Goal: Find specific page/section: Find specific page/section

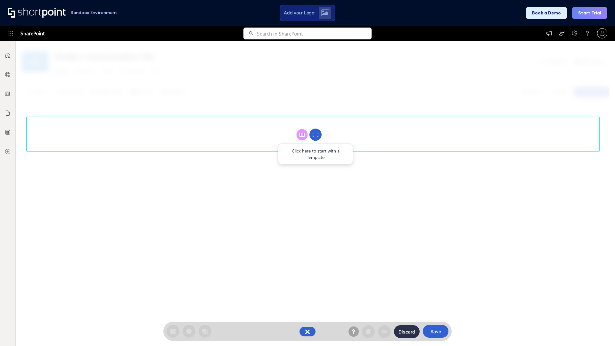
click at [315, 135] on circle at bounding box center [315, 135] width 12 height 12
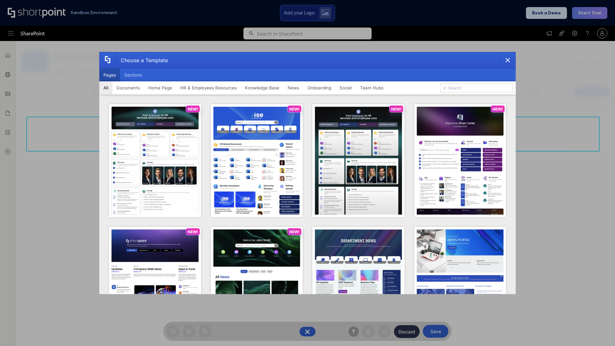
click at [110, 75] on button "Pages" at bounding box center [109, 75] width 21 height 13
type input "Onboarding 1"
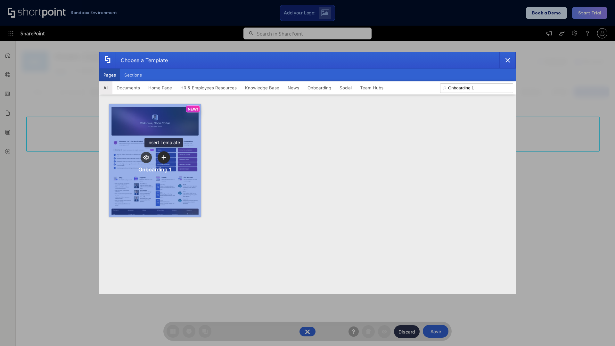
click at [164, 157] on icon "template selector" at bounding box center [163, 157] width 4 height 4
